Goal: Transaction & Acquisition: Purchase product/service

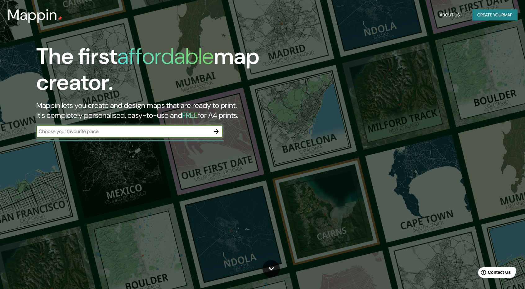
click at [116, 126] on div "​" at bounding box center [129, 131] width 186 height 12
click at [119, 129] on input "text" at bounding box center [123, 131] width 174 height 7
paste input "[STREET_ADDRESS]"
type input "[STREET_ADDRESS]"
click at [117, 134] on input "[STREET_ADDRESS]" at bounding box center [123, 131] width 174 height 7
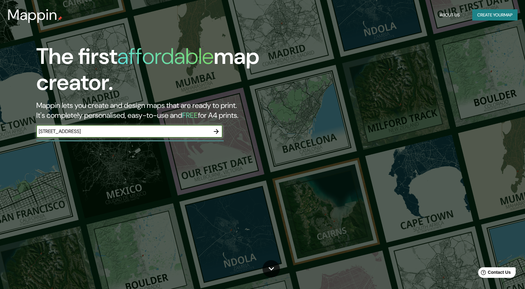
click at [131, 131] on input "[STREET_ADDRESS]" at bounding box center [123, 131] width 174 height 7
click at [216, 130] on icon "button" at bounding box center [216, 131] width 7 height 7
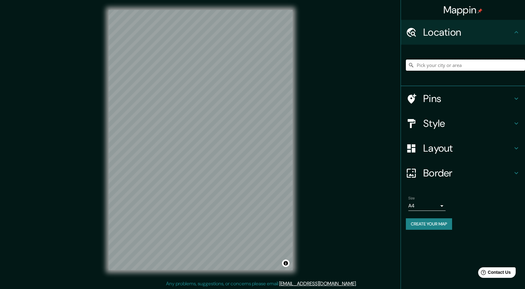
click at [452, 65] on input "Pick your city or area" at bounding box center [465, 65] width 119 height 11
paste input "[STREET_ADDRESS]"
type input "Ave, Penzlin, [GEOGRAPHIC_DATA], [GEOGRAPHIC_DATA]"
click at [463, 66] on input "Ave, Penzlin, [GEOGRAPHIC_DATA], [GEOGRAPHIC_DATA]" at bounding box center [465, 65] width 119 height 11
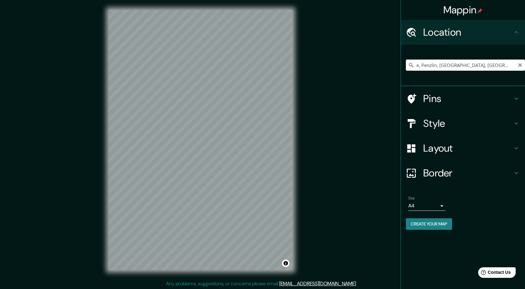
click at [518, 66] on input "Ave, Penzlin, [GEOGRAPHIC_DATA], [GEOGRAPHIC_DATA]" at bounding box center [465, 65] width 119 height 11
click at [516, 66] on input "Ave, Penzlin, [GEOGRAPHIC_DATA], [GEOGRAPHIC_DATA]" at bounding box center [465, 65] width 119 height 11
drag, startPoint x: 514, startPoint y: 64, endPoint x: 520, endPoint y: 63, distance: 5.7
click at [515, 64] on input "Ave, Penzlin, [GEOGRAPHIC_DATA], [GEOGRAPHIC_DATA]" at bounding box center [465, 65] width 119 height 11
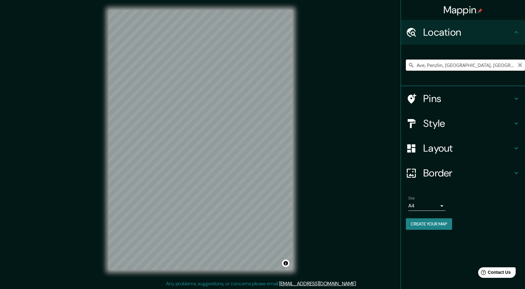
click at [520, 63] on icon "Clear" at bounding box center [520, 65] width 5 height 5
paste input "[STREET_ADDRESS]"
click at [521, 67] on div "Ave, [GEOGRAPHIC_DATA], [GEOGRAPHIC_DATA], [GEOGRAPHIC_DATA] [GEOGRAPHIC_DATA],…" at bounding box center [465, 65] width 119 height 11
type input "Ave, Penzlin, [GEOGRAPHIC_DATA], [GEOGRAPHIC_DATA]"
click at [522, 66] on icon "Clear" at bounding box center [520, 65] width 5 height 5
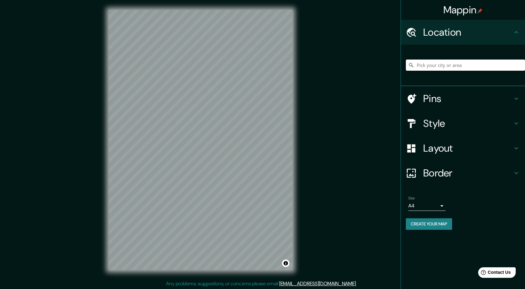
click at [476, 62] on input "Pick your city or area" at bounding box center [465, 65] width 119 height 11
paste input "[STREET_ADDRESS]"
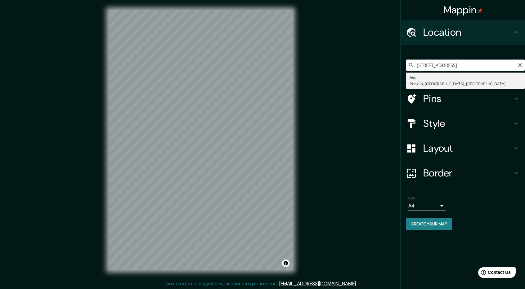
click at [366, 64] on div "Mappin Location [STREET_ADDRESS]-Pomerania Occidental, [GEOGRAPHIC_DATA] Pins S…" at bounding box center [262, 145] width 525 height 290
click at [497, 66] on input "[STREET_ADDRESS]" at bounding box center [465, 65] width 119 height 11
type input "Ave, Penzlin, [GEOGRAPHIC_DATA], [GEOGRAPHIC_DATA]"
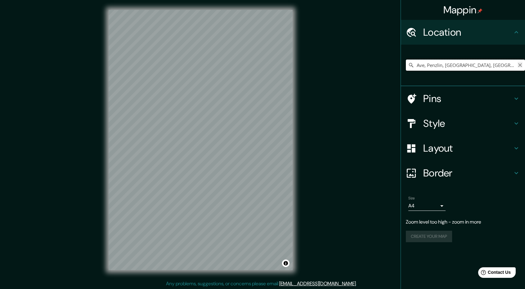
click at [522, 62] on div "Ave, [GEOGRAPHIC_DATA], [GEOGRAPHIC_DATA], [GEOGRAPHIC_DATA] [GEOGRAPHIC_DATA],…" at bounding box center [465, 65] width 119 height 11
click at [522, 63] on icon "Clear" at bounding box center [521, 65] width 4 height 4
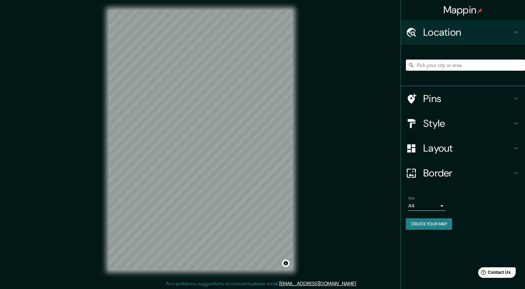
click at [457, 66] on input "Pick your city or area" at bounding box center [465, 65] width 119 height 11
paste input "[STREET_ADDRESS]"
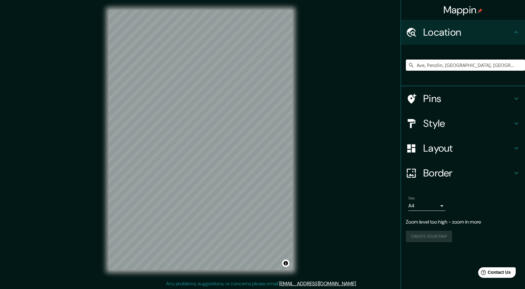
type input "Ave, Penzlin, [GEOGRAPHIC_DATA], [GEOGRAPHIC_DATA]"
click at [519, 66] on icon "Clear" at bounding box center [521, 65] width 4 height 4
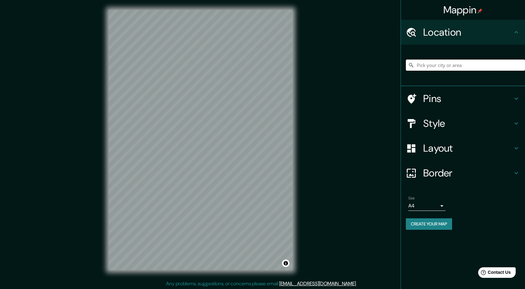
paste input "[STREET_ADDRESS]"
click at [373, 70] on div "Mappin Location [STREET_ADDRESS]-Pomerania Occidental, [GEOGRAPHIC_DATA] Pins S…" at bounding box center [262, 145] width 525 height 290
click at [511, 64] on input "[STREET_ADDRESS]" at bounding box center [465, 65] width 119 height 11
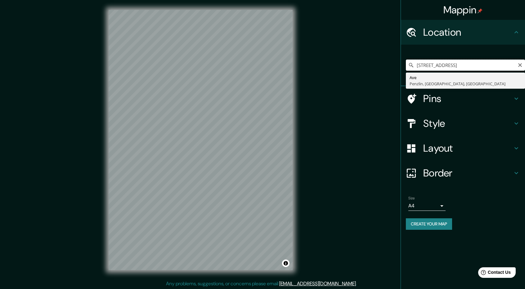
type input "Ave, Penzlin, [GEOGRAPHIC_DATA], [GEOGRAPHIC_DATA]"
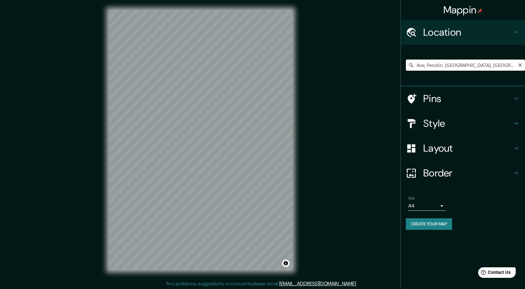
click at [518, 69] on input "Ave, Penzlin, [GEOGRAPHIC_DATA], [GEOGRAPHIC_DATA]" at bounding box center [465, 65] width 119 height 11
click at [437, 120] on div "Mappin Location [GEOGRAPHIC_DATA], [GEOGRAPHIC_DATA], [GEOGRAPHIC_DATA], [GEOGR…" at bounding box center [262, 145] width 525 height 290
click at [519, 68] on input "Ave, Penzlin, [GEOGRAPHIC_DATA], [GEOGRAPHIC_DATA]" at bounding box center [465, 65] width 119 height 11
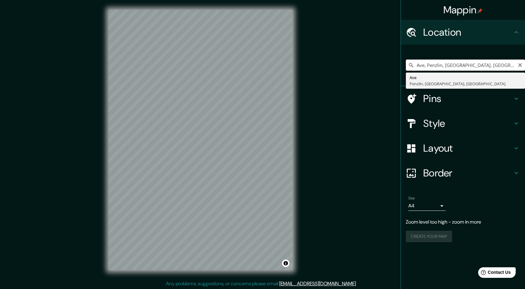
scroll to position [0, 2]
click at [510, 67] on input "Ave, Penzlin, [GEOGRAPHIC_DATA], [GEOGRAPHIC_DATA]" at bounding box center [465, 65] width 119 height 11
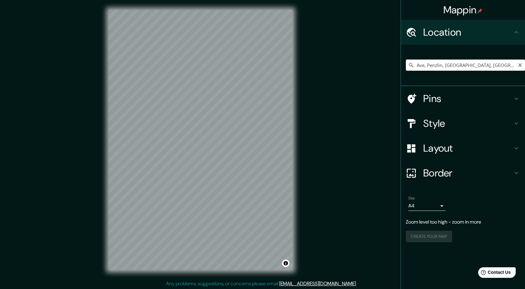
drag, startPoint x: 519, startPoint y: 66, endPoint x: 462, endPoint y: 62, distance: 56.3
click at [451, 62] on div "Ave, [GEOGRAPHIC_DATA], [GEOGRAPHIC_DATA], [GEOGRAPHIC_DATA] [GEOGRAPHIC_DATA],…" at bounding box center [465, 65] width 119 height 11
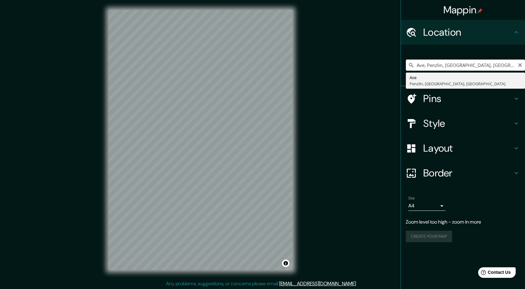
click at [523, 64] on input "Ave, Penzlin, [GEOGRAPHIC_DATA], [GEOGRAPHIC_DATA]" at bounding box center [465, 65] width 119 height 11
click at [522, 65] on icon "Clear" at bounding box center [520, 65] width 5 height 5
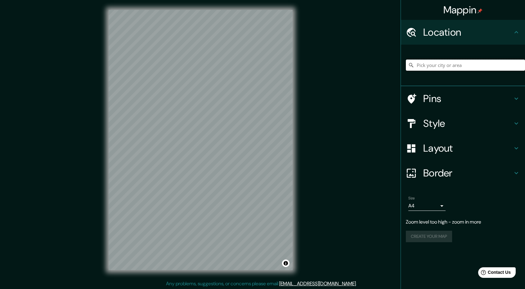
paste input "[STREET_ADDRESS]"
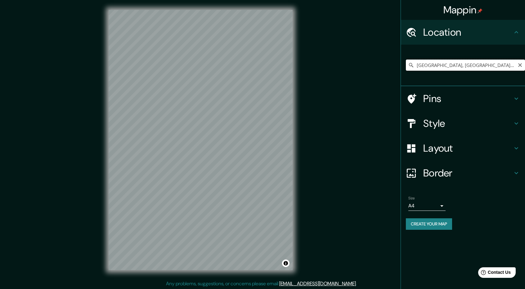
click at [493, 62] on input "[GEOGRAPHIC_DATA], [GEOGRAPHIC_DATA], [GEOGRAPHIC_DATA]" at bounding box center [465, 65] width 119 height 11
type input "[GEOGRAPHIC_DATA], [GEOGRAPHIC_DATA], [GEOGRAPHIC_DATA]"
click at [522, 65] on icon "Clear" at bounding box center [520, 65] width 5 height 5
paste input "[STREET_ADDRESS]"
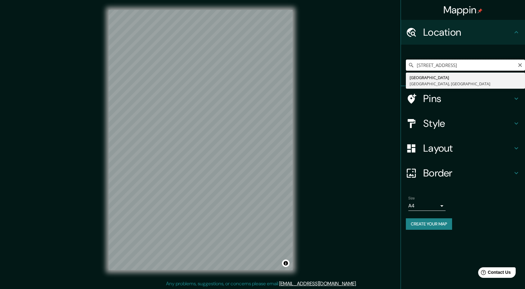
type input "[STREET_ADDRESS]"
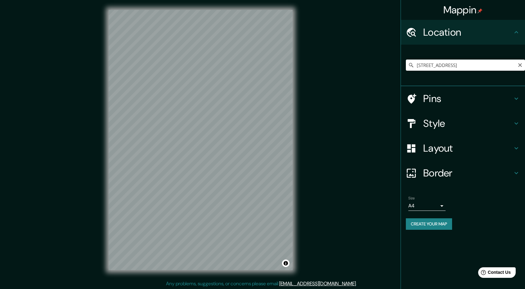
click at [411, 66] on icon at bounding box center [411, 65] width 4 height 4
click at [427, 67] on input "[STREET_ADDRESS]" at bounding box center [465, 65] width 119 height 11
click at [231, 139] on div at bounding box center [232, 140] width 5 height 5
click at [225, 145] on div at bounding box center [224, 144] width 5 height 5
click at [228, 154] on div at bounding box center [228, 156] width 5 height 5
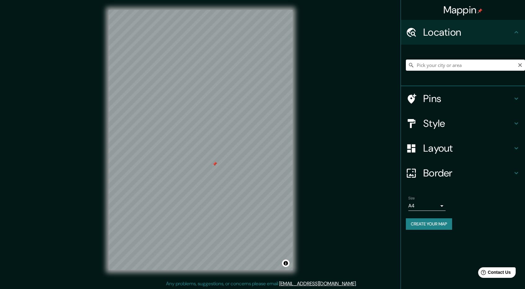
scroll to position [1, 0]
click at [443, 65] on input "Pick your city or area" at bounding box center [465, 65] width 119 height 11
paste input "[STREET_ADDRESS][PERSON_NAME]."
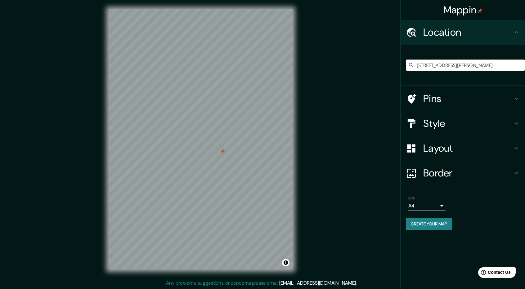
scroll to position [0, 0]
type input "[STREET_ADDRESS][PERSON_NAME]"
click at [239, 113] on div at bounding box center [240, 111] width 5 height 5
click at [210, 83] on div at bounding box center [209, 80] width 5 height 5
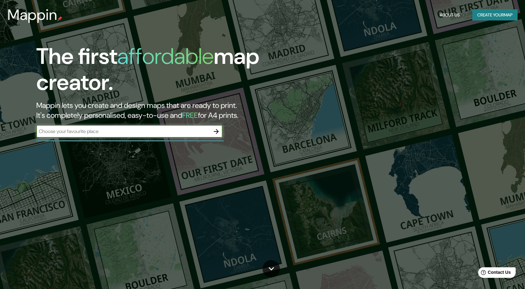
click at [169, 133] on input "text" at bounding box center [123, 131] width 174 height 7
type input "[GEOGRAPHIC_DATA]"
click at [217, 129] on icon "button" at bounding box center [216, 131] width 7 height 7
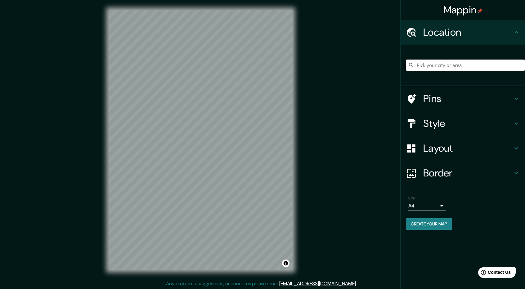
click at [436, 67] on input "Pick your city or area" at bounding box center [465, 65] width 119 height 11
paste input "44130, Av. José María Morelos 2129, Arcos Vallarta, Guadalajara, Jal."
type input "Guadalajara, Jalisco, 44130, México"
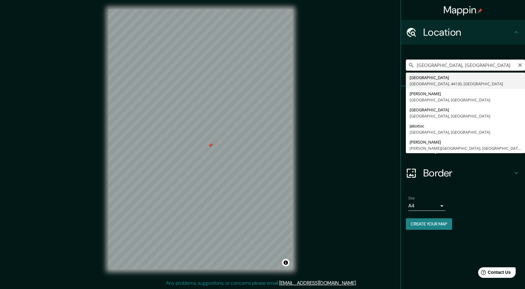
click at [516, 66] on input "Guadalajara, Jalisco, 44130, México" at bounding box center [465, 65] width 119 height 11
click at [520, 66] on icon "Clear" at bounding box center [521, 65] width 4 height 4
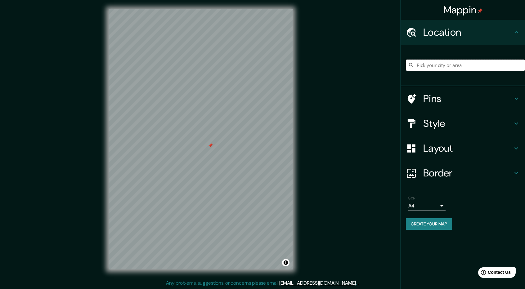
paste input "C. Justo Sierra 2161, Ladrón de Guevara, Americana, 44600 Guadalajara, Jal."
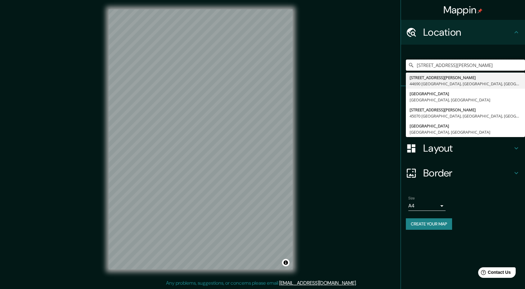
type input "Calle Justo Sierra 2161, 44690 Guadalajara, Jalisco, México"
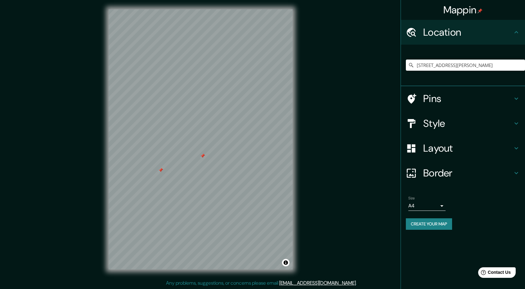
click at [202, 157] on div at bounding box center [202, 156] width 5 height 5
click at [160, 171] on div at bounding box center [160, 170] width 5 height 5
click at [163, 171] on div at bounding box center [164, 170] width 5 height 5
click at [166, 172] on div at bounding box center [168, 172] width 5 height 5
click at [439, 65] on input "Calle Justo Sierra 2161, 44690 Guadalajara, Jalisco, México" at bounding box center [465, 65] width 119 height 11
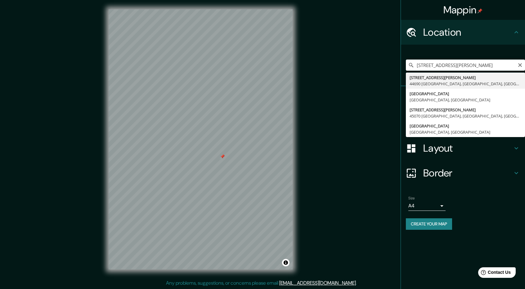
click at [522, 65] on icon "Clear" at bounding box center [520, 65] width 5 height 5
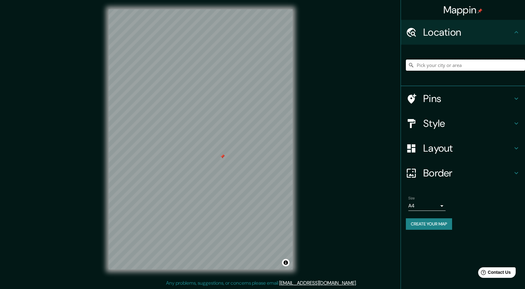
paste input "Av. de la Paz 2044, Col Americana, Americana, 44160 Guadalajara, Jal."
click at [220, 100] on div at bounding box center [218, 102] width 5 height 5
click at [258, 183] on div at bounding box center [256, 183] width 5 height 5
click at [243, 159] on div at bounding box center [243, 157] width 5 height 5
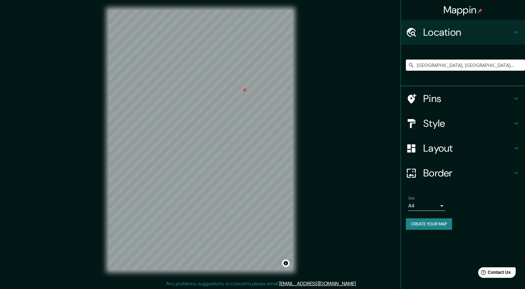
click at [245, 90] on div at bounding box center [244, 90] width 5 height 5
click at [310, 169] on div "Mappin Location Guadalajara, Jalisco, México Guadalajara Jalisco, México Pins S…" at bounding box center [262, 145] width 525 height 290
click at [458, 64] on input "[GEOGRAPHIC_DATA], [GEOGRAPHIC_DATA], [GEOGRAPHIC_DATA]" at bounding box center [465, 65] width 119 height 11
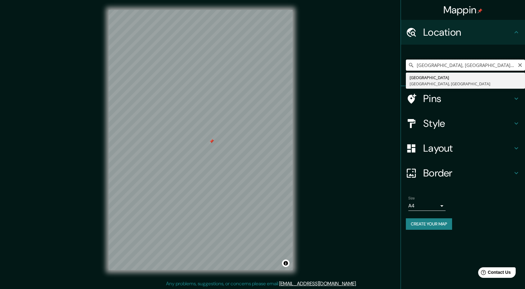
click at [483, 63] on input "[GEOGRAPHIC_DATA], [GEOGRAPHIC_DATA], [GEOGRAPHIC_DATA]" at bounding box center [465, 65] width 119 height 11
paste input "Av. Plan de San Luis 1747"
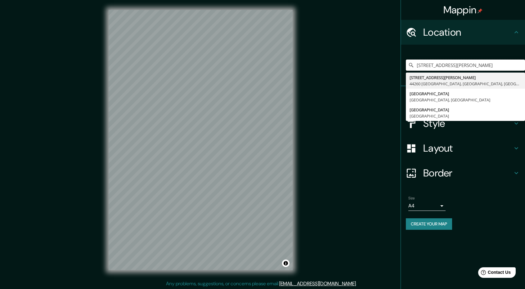
type input "Avenida Plan De San Luis 1747, 44260 Guadalajara, Jalisco, México"
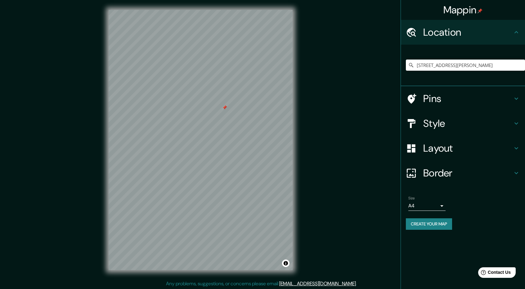
click at [224, 110] on div at bounding box center [224, 107] width 5 height 5
click at [455, 68] on input "Avenida Plan De San Luis 1747, 44260 Guadalajara, Jalisco, México" at bounding box center [465, 65] width 119 height 11
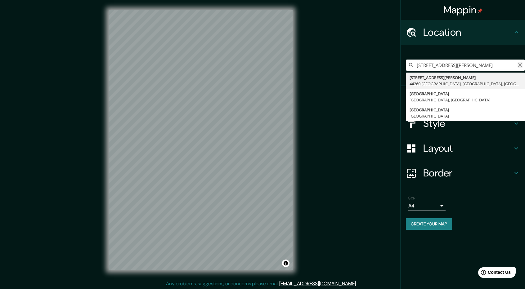
click at [521, 64] on icon "Clear" at bounding box center [521, 65] width 4 height 4
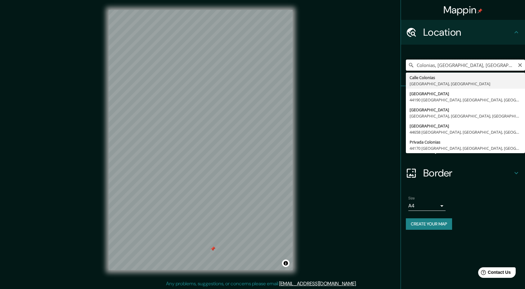
type input "Colonias, Nuevo México, Estados Unidos"
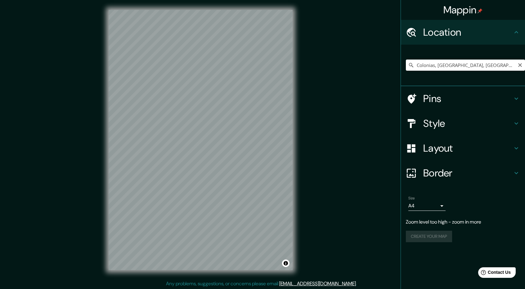
click at [353, 83] on div "Mappin Location Colonias, Nuevo México, Estados Unidos Calle Colonias 44150 Gua…" at bounding box center [262, 145] width 525 height 290
click at [273, 158] on div "© Mapbox © OpenStreetMap Improve this map" at bounding box center [201, 140] width 204 height 280
click at [154, 152] on div at bounding box center [155, 149] width 5 height 5
click at [196, 159] on div at bounding box center [195, 159] width 5 height 5
click at [197, 165] on div at bounding box center [197, 162] width 5 height 5
